Goal: Information Seeking & Learning: Understand process/instructions

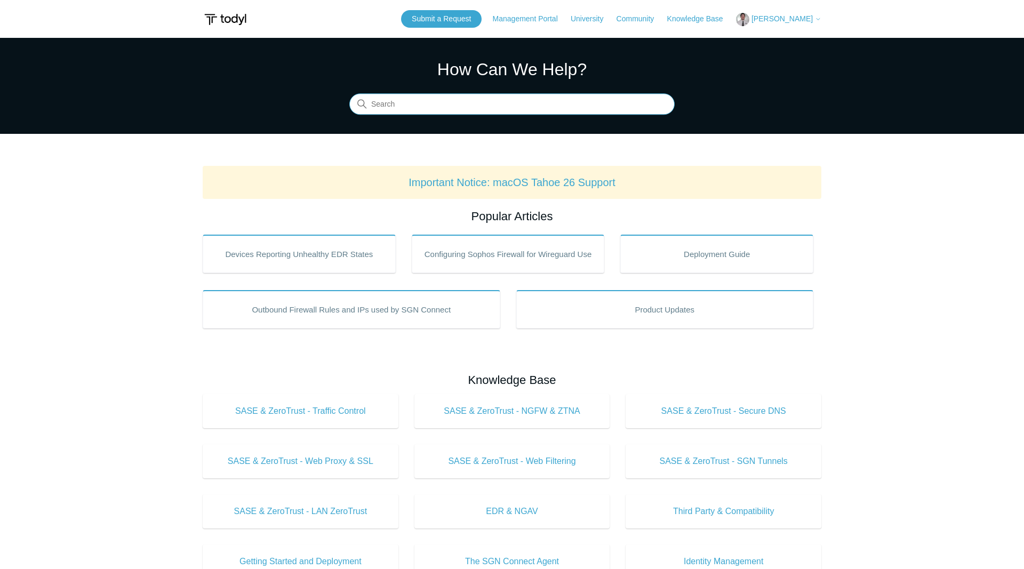
click at [460, 107] on input "Search" at bounding box center [511, 104] width 325 height 21
type input "uninstall"
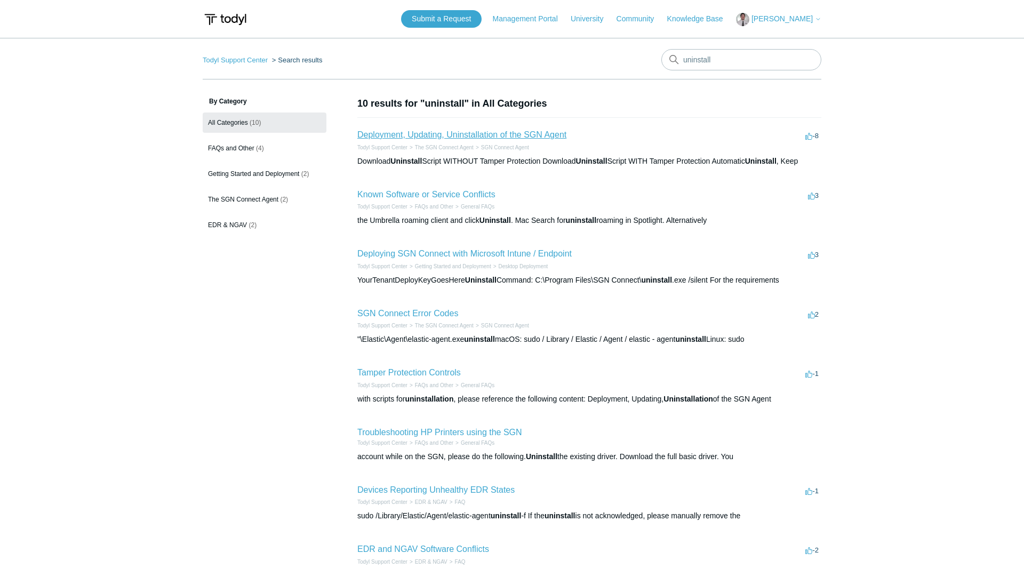
click at [491, 137] on link "Deployment, Updating, Uninstallation of the SGN Agent" at bounding box center [461, 134] width 209 height 9
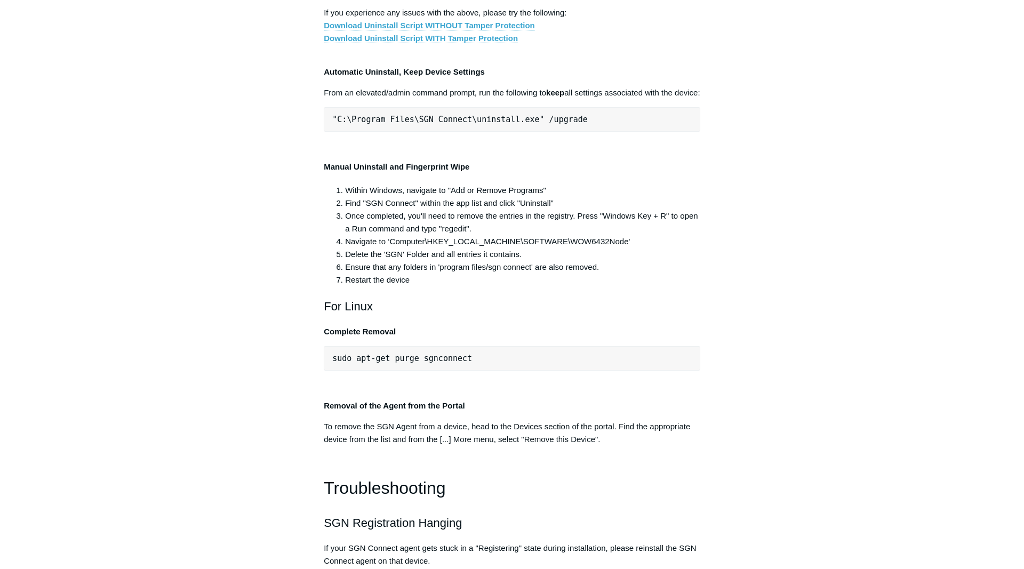
scroll to position [2067, 0]
